Goal: Browse casually

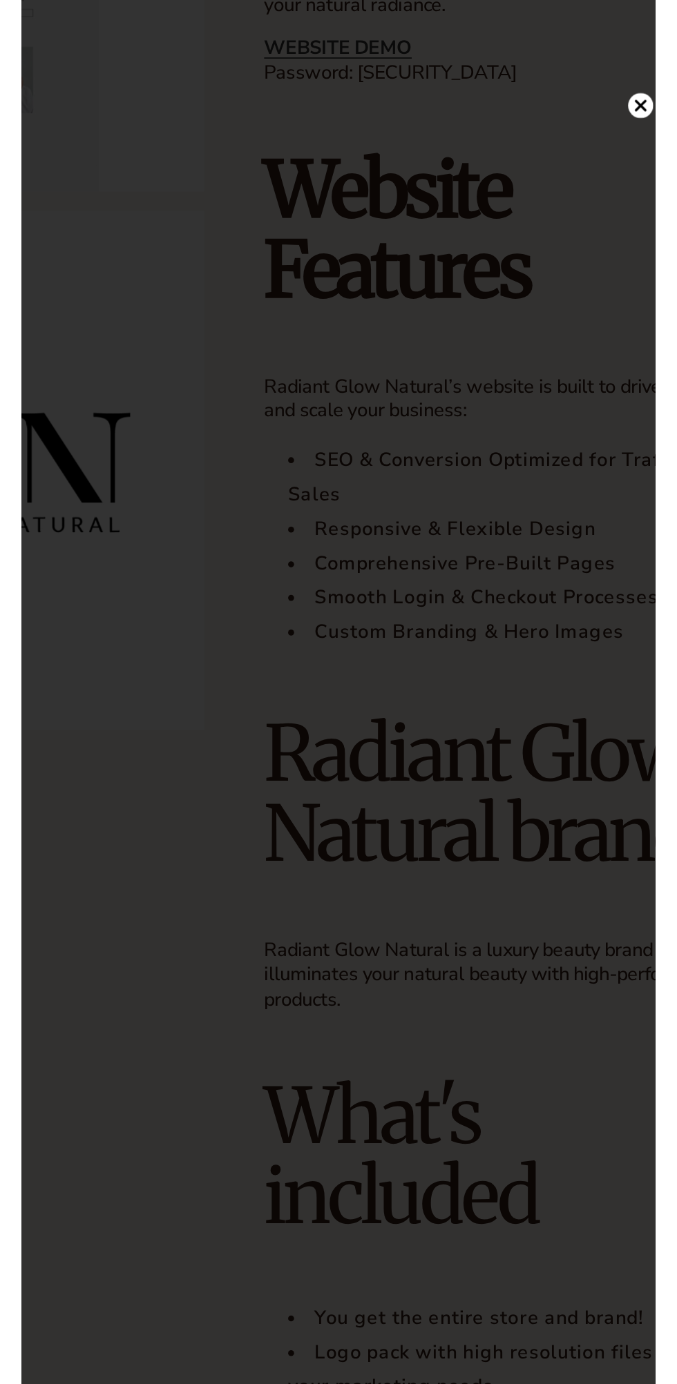
scroll to position [378, 0]
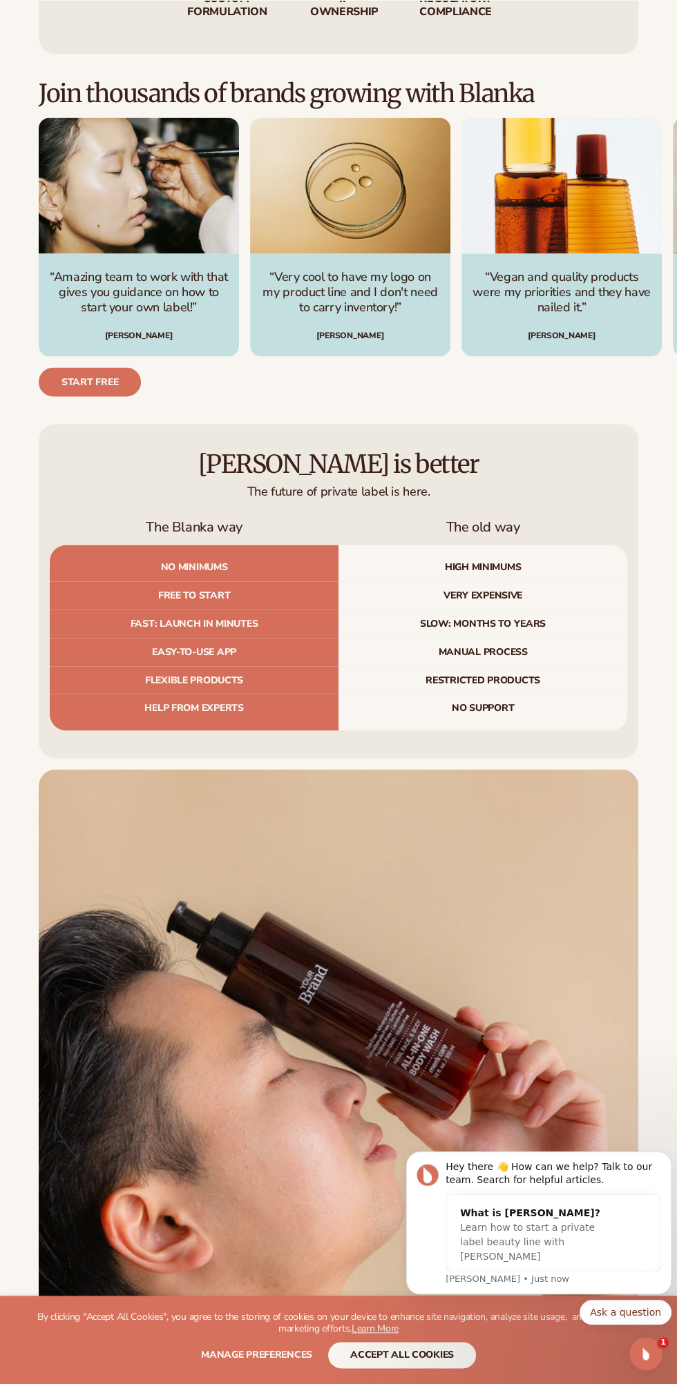
scroll to position [4911, 0]
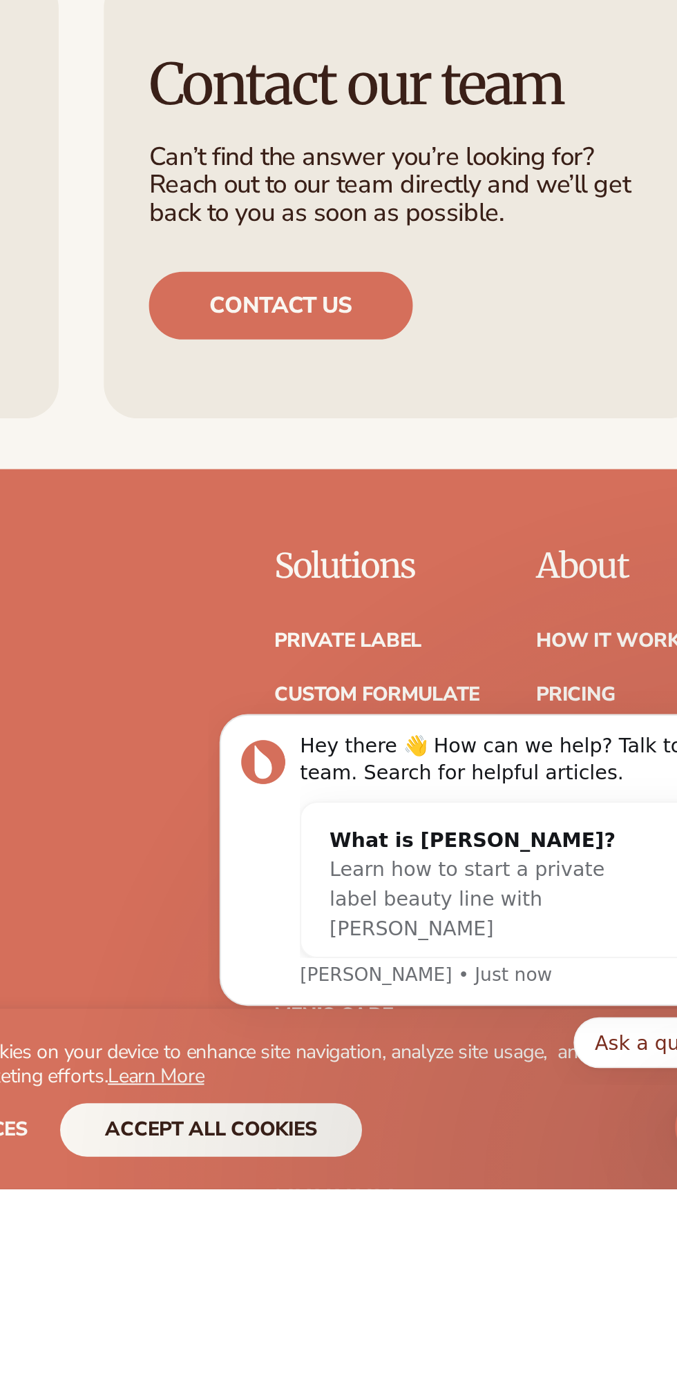
scroll to position [1216, 0]
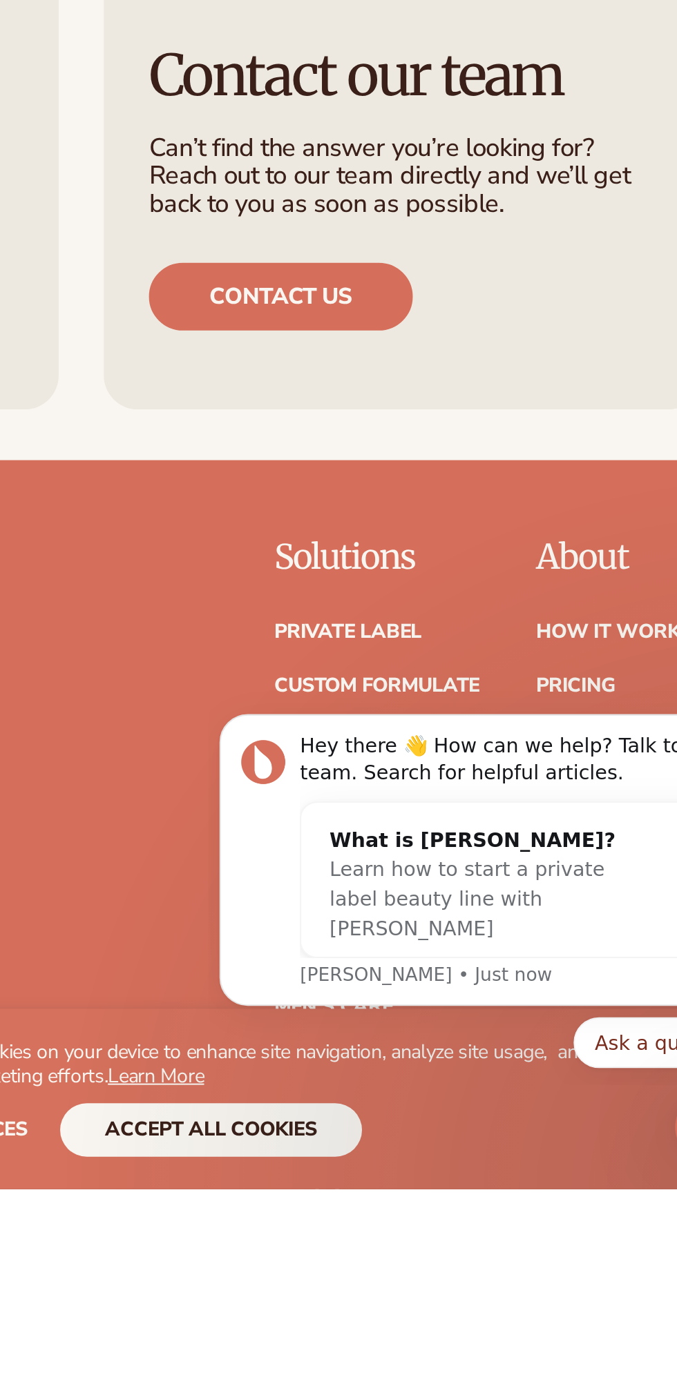
click at [395, 1368] on button "accept all cookies" at bounding box center [402, 1355] width 148 height 26
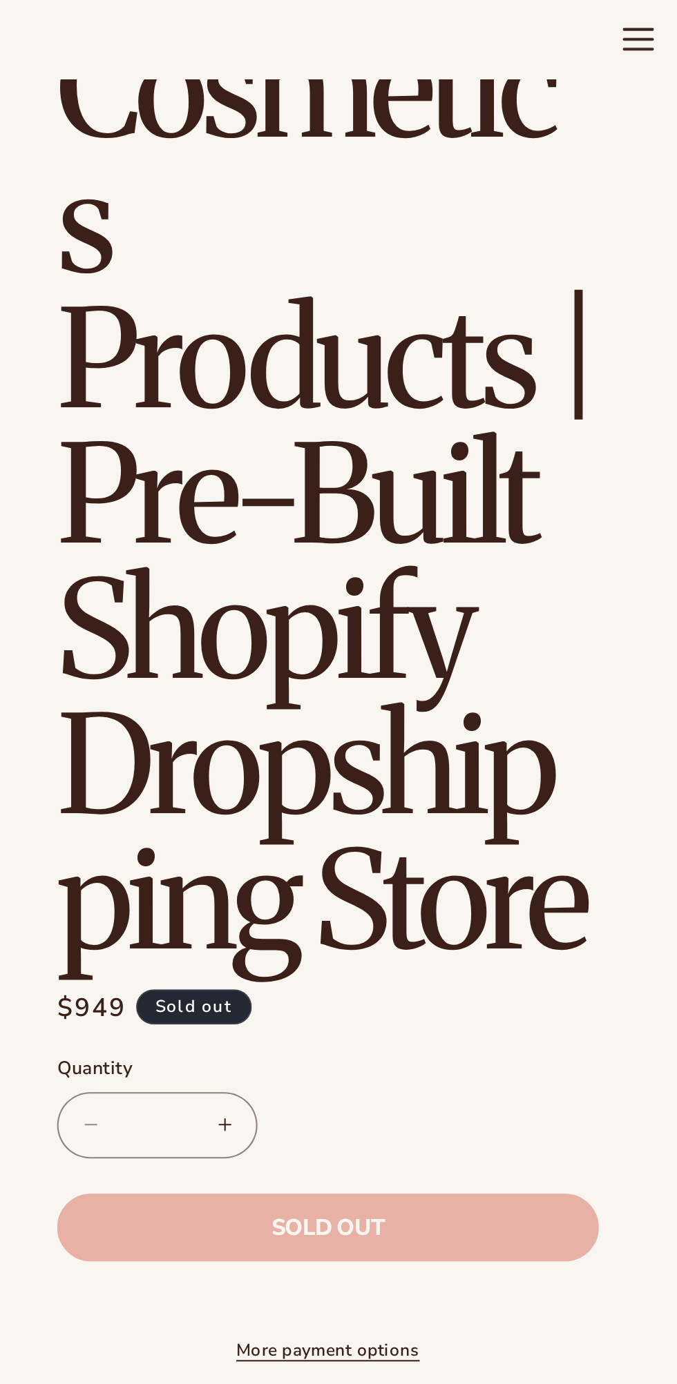
scroll to position [0, 0]
